Goal: Information Seeking & Learning: Learn about a topic

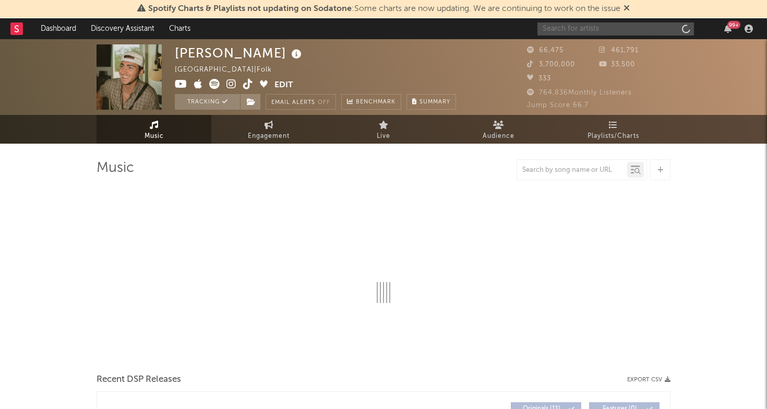
click at [587, 32] on input "text" at bounding box center [616, 28] width 157 height 13
type input "os"
select select "6m"
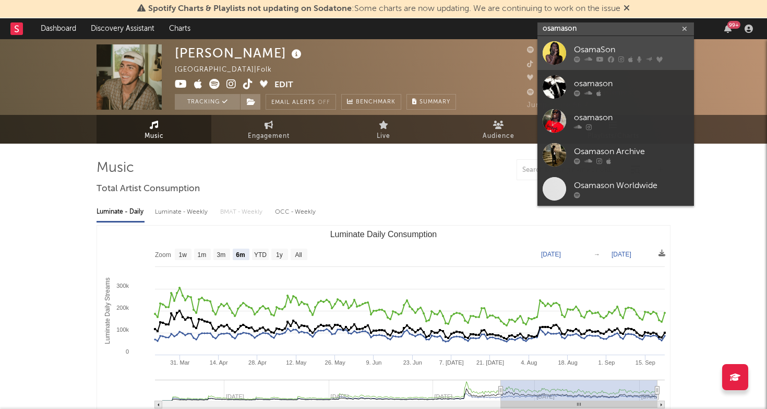
type input "osamason"
click at [608, 39] on link "OsamaSon" at bounding box center [616, 53] width 157 height 34
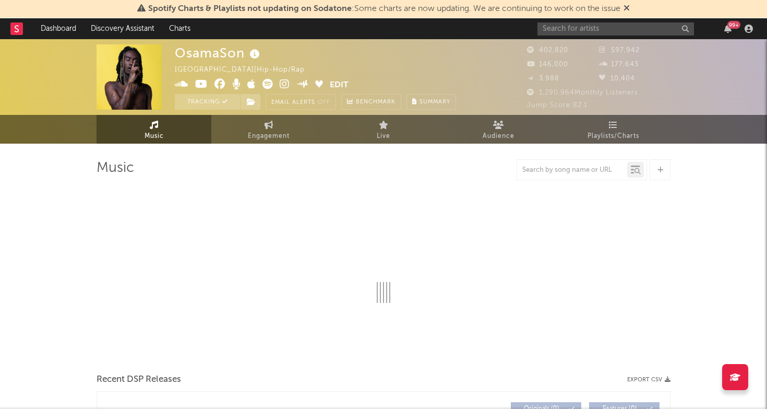
select select "6m"
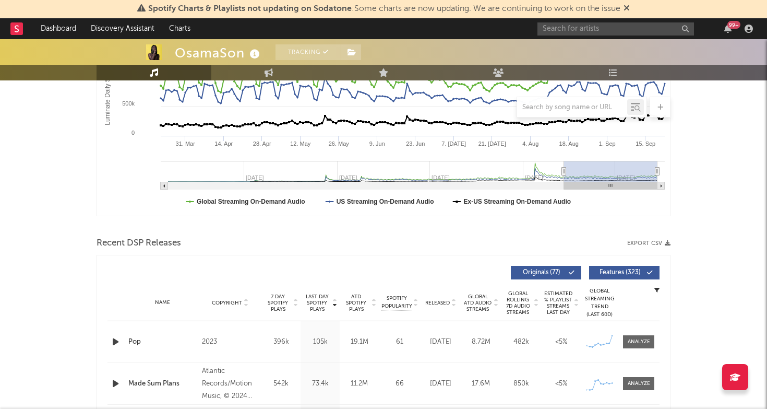
scroll to position [373, 0]
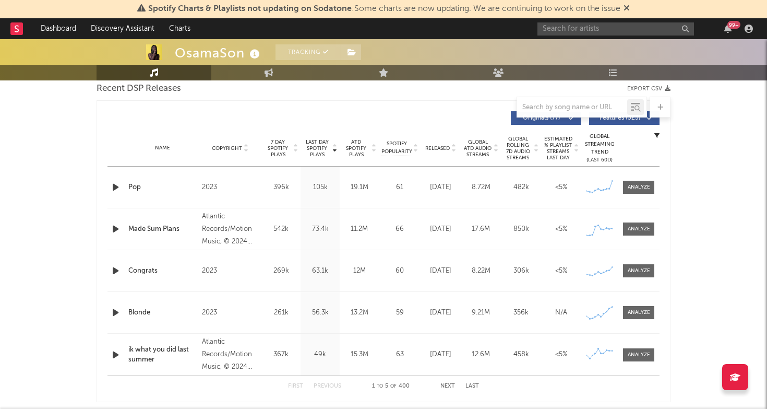
click at [624, 180] on div "Name Pop Copyright 2023 Label P2023 Album Names Flex Musix, Flex Musix (FLXTRA)…" at bounding box center [384, 186] width 552 height 41
click at [637, 185] on div at bounding box center [639, 187] width 22 height 8
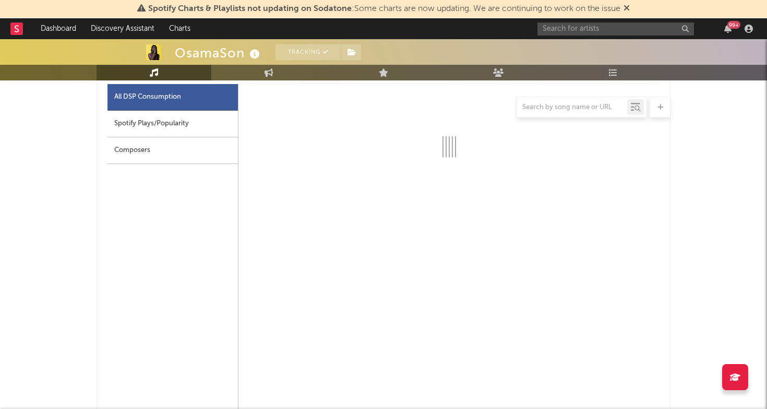
select select "6m"
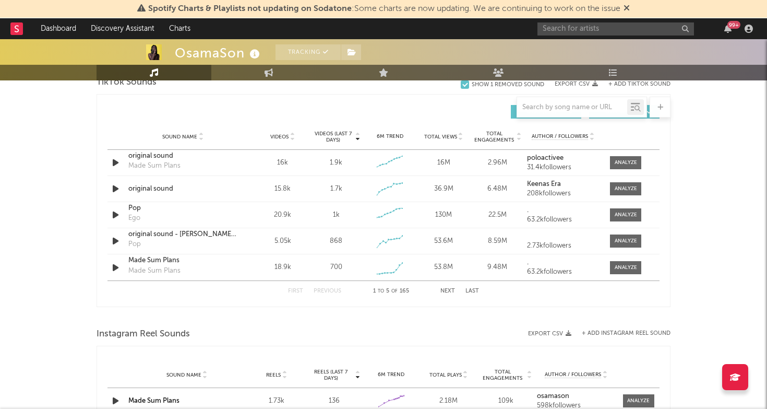
scroll to position [1218, 0]
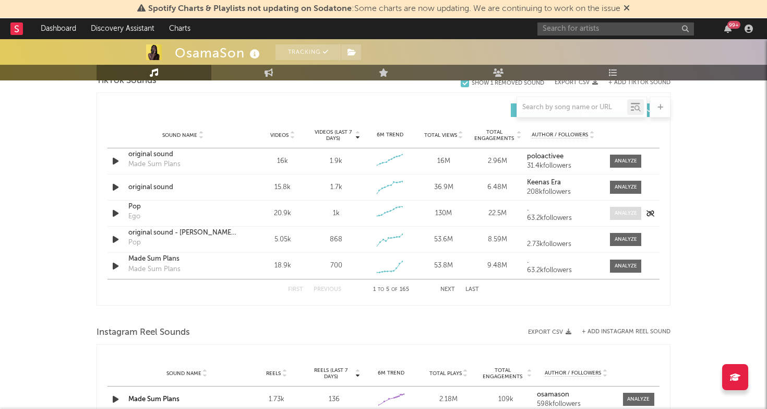
click at [619, 217] on span at bounding box center [625, 213] width 31 height 13
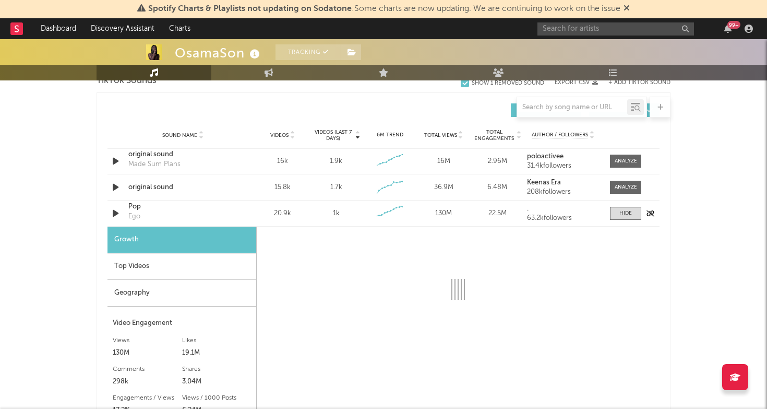
click at [135, 208] on div "Pop" at bounding box center [182, 206] width 109 height 10
select select "6m"
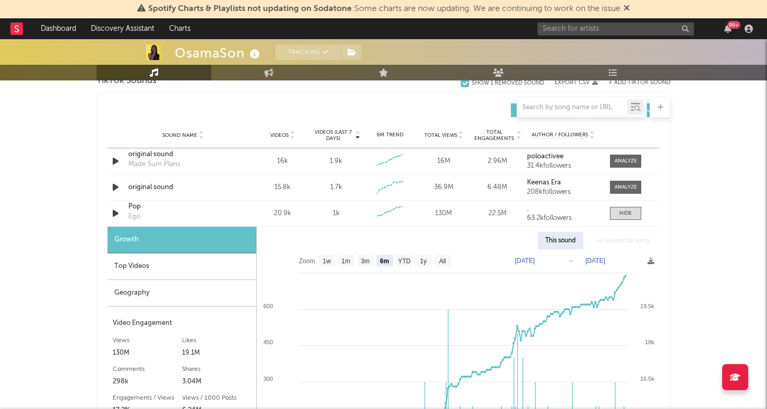
click at [192, 271] on div "Top Videos" at bounding box center [182, 266] width 149 height 27
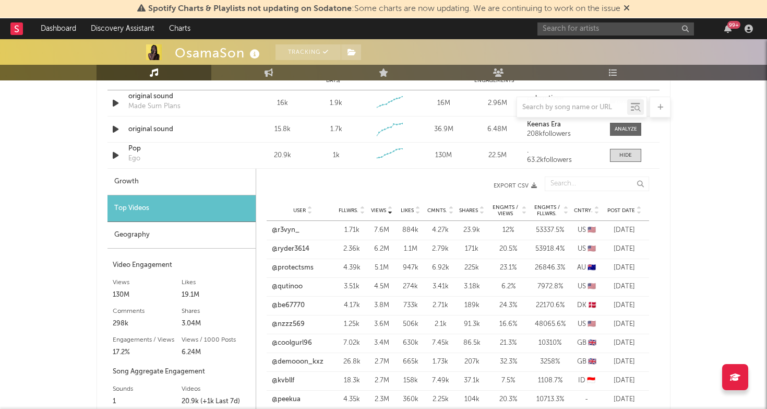
scroll to position [1277, 0]
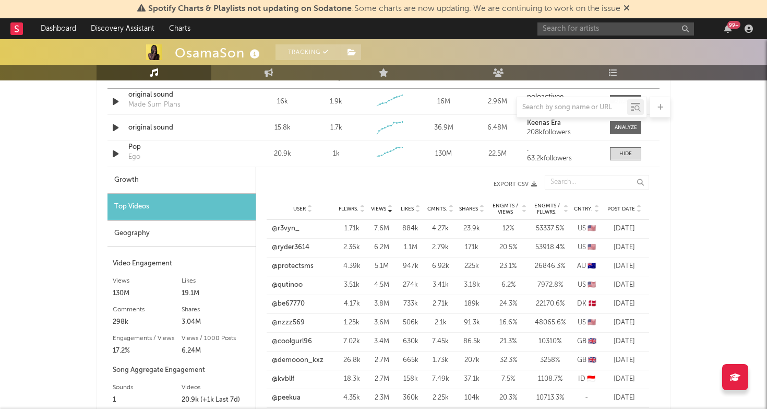
click at [625, 218] on div "User Fllwrs. Views Likes Cmnts. Shares Engmts / Views Engmts / Fllwrs. Cntry. P…" at bounding box center [458, 208] width 383 height 21
click at [623, 208] on span "Post Date" at bounding box center [621, 209] width 28 height 6
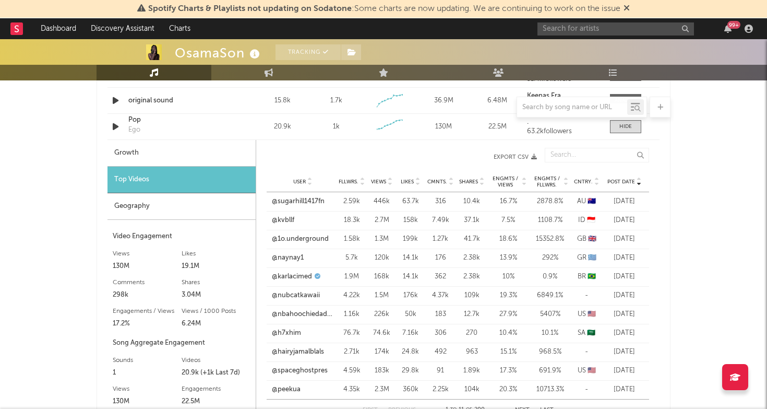
scroll to position [1319, 0]
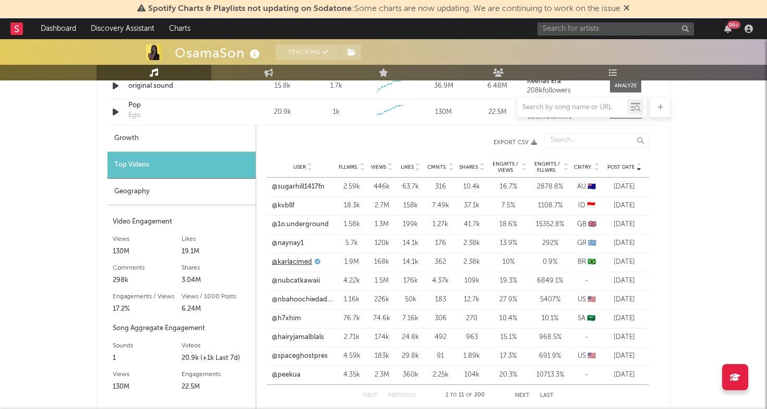
click at [299, 260] on link "@karlacimed" at bounding box center [292, 262] width 40 height 10
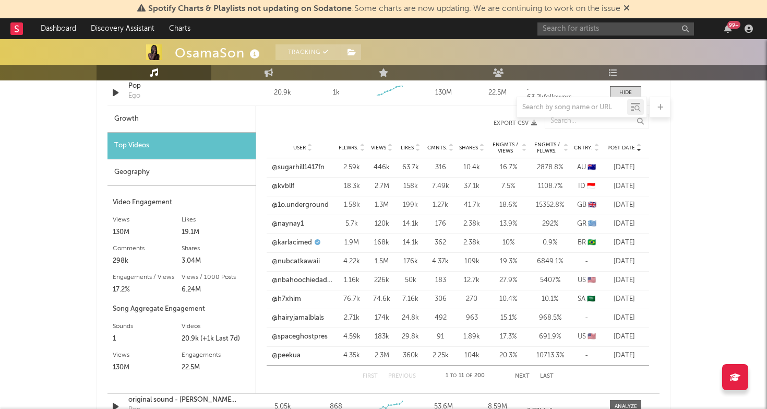
scroll to position [1341, 0]
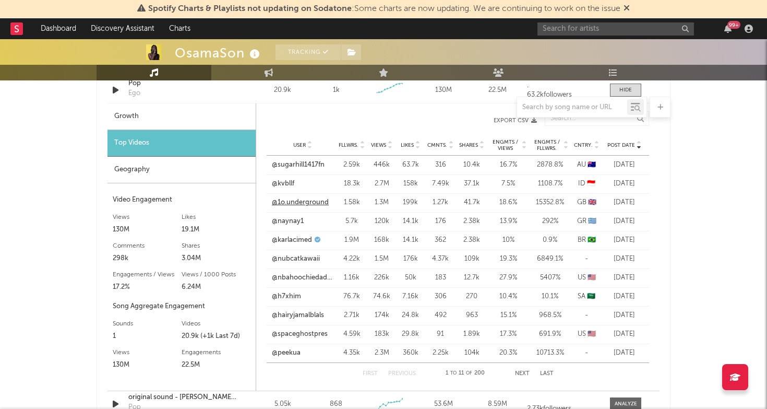
click at [284, 201] on link "@1o.underground" at bounding box center [300, 202] width 57 height 10
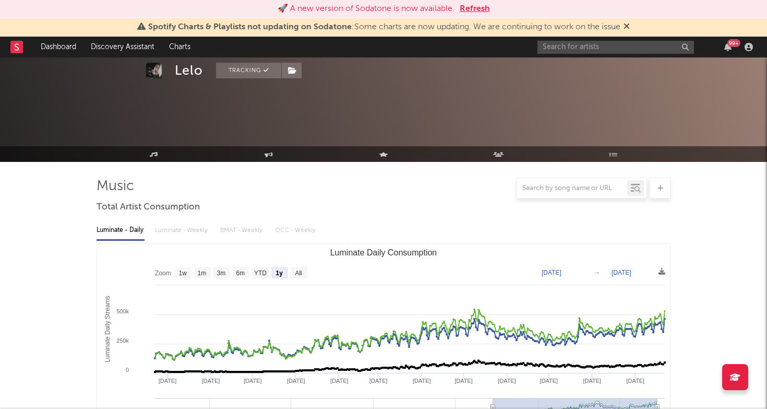
select select "1y"
select select "6m"
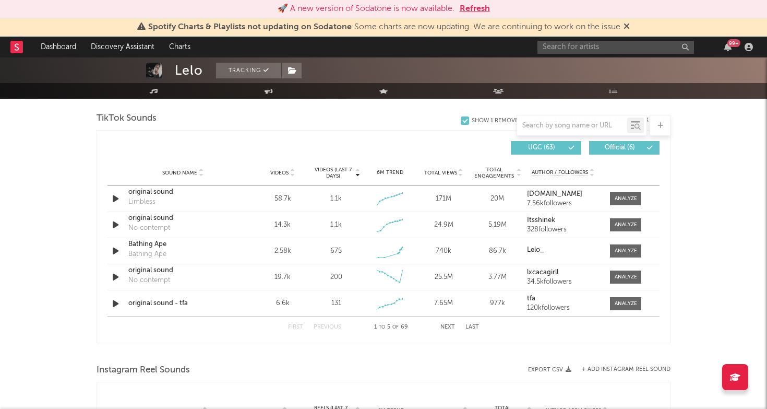
scroll to position [1154, 0]
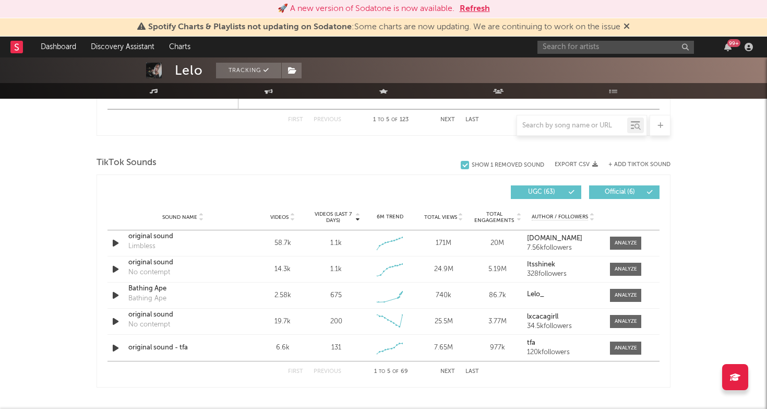
click at [623, 162] on button "+ Add TikTok Sound" at bounding box center [639, 165] width 62 height 6
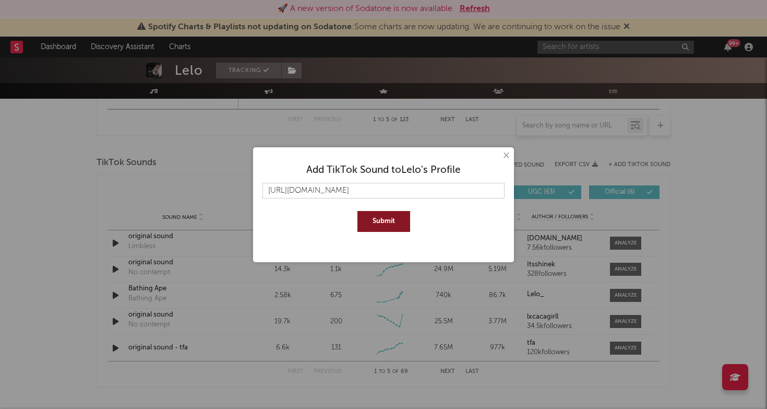
type input "[URL][DOMAIN_NAME]"
click at [375, 221] on button "Submit" at bounding box center [383, 221] width 53 height 21
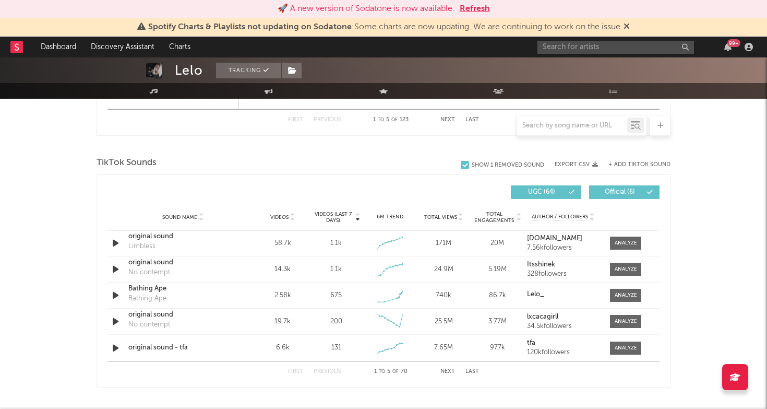
click at [448, 372] on button "Next" at bounding box center [447, 371] width 15 height 6
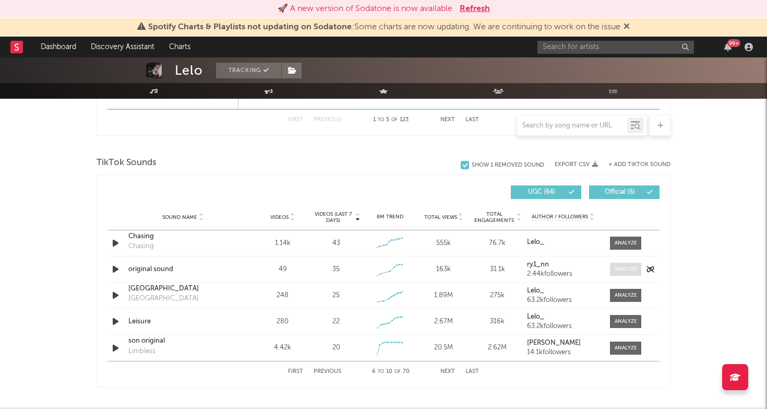
click at [619, 267] on div at bounding box center [626, 269] width 22 height 8
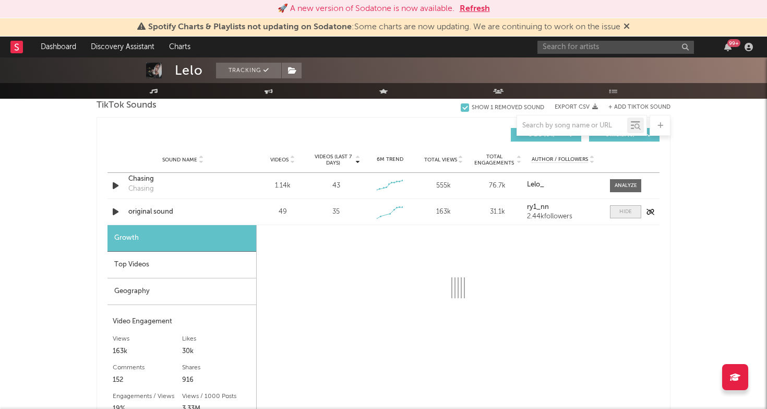
scroll to position [1242, 0]
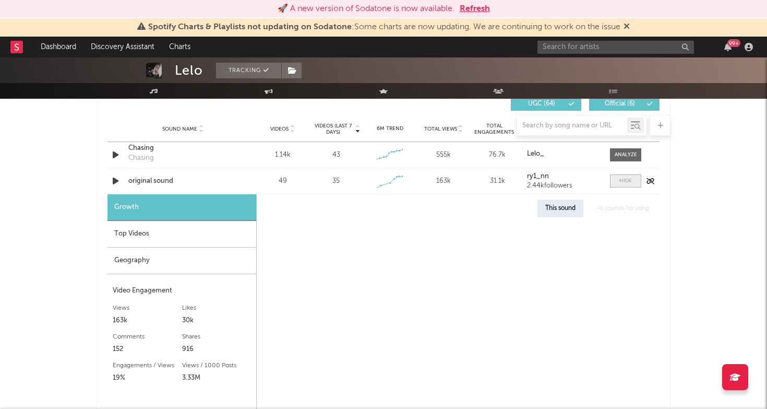
select select "1w"
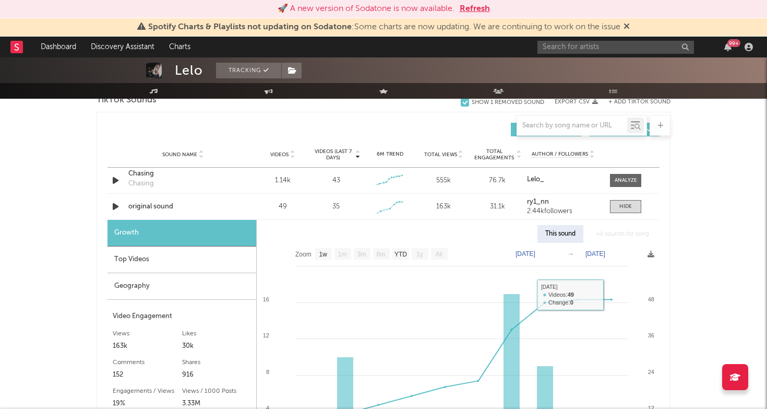
scroll to position [1209, 0]
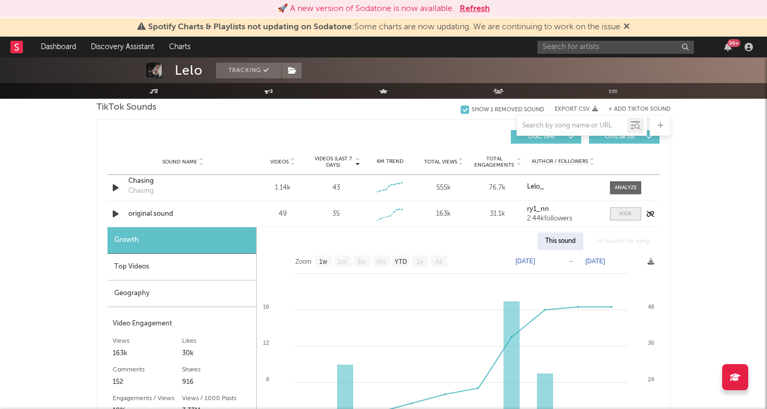
click at [624, 209] on span at bounding box center [625, 213] width 31 height 13
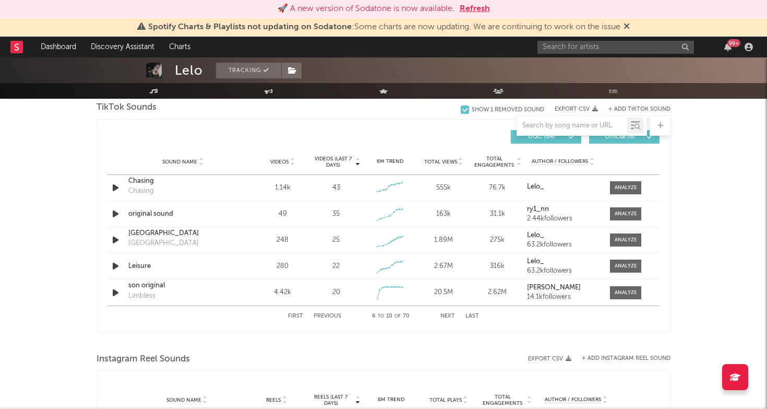
click at [453, 315] on button "Next" at bounding box center [447, 316] width 15 height 6
click at [338, 315] on button "Previous" at bounding box center [328, 316] width 28 height 6
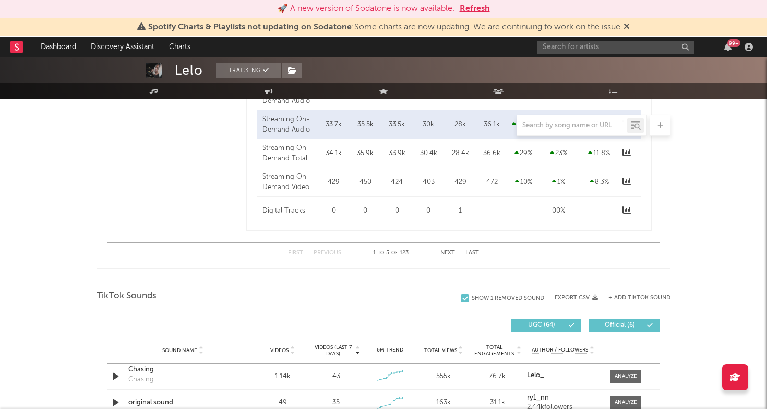
scroll to position [1112, 0]
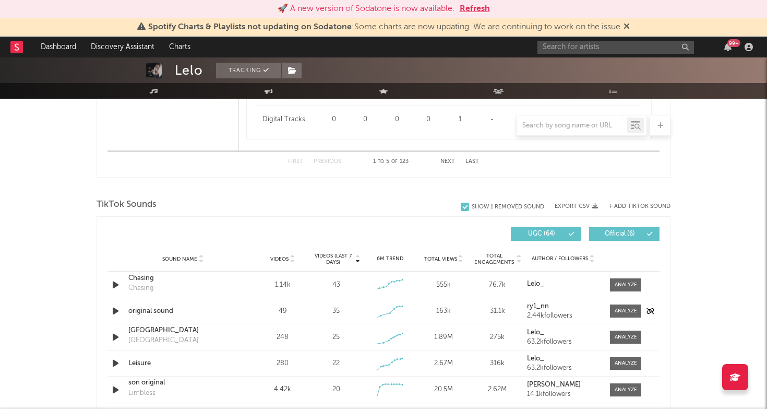
click at [540, 304] on strong "ry1_nn" at bounding box center [538, 306] width 22 height 7
